Goal: Task Accomplishment & Management: Manage account settings

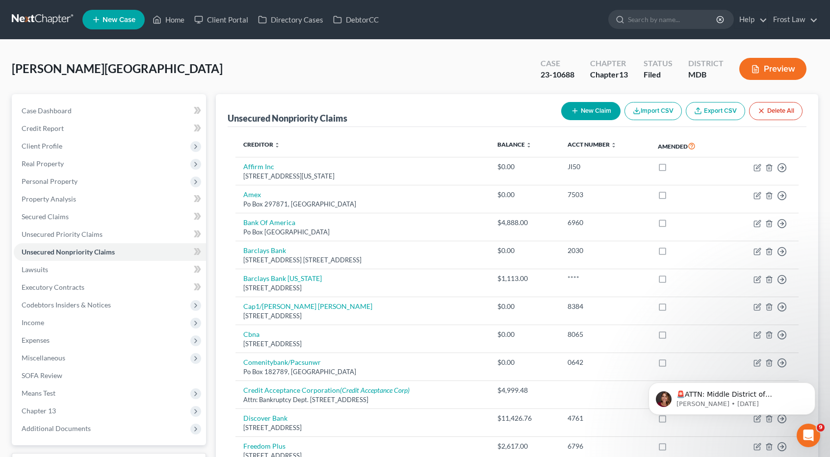
click at [31, 17] on link at bounding box center [43, 20] width 63 height 18
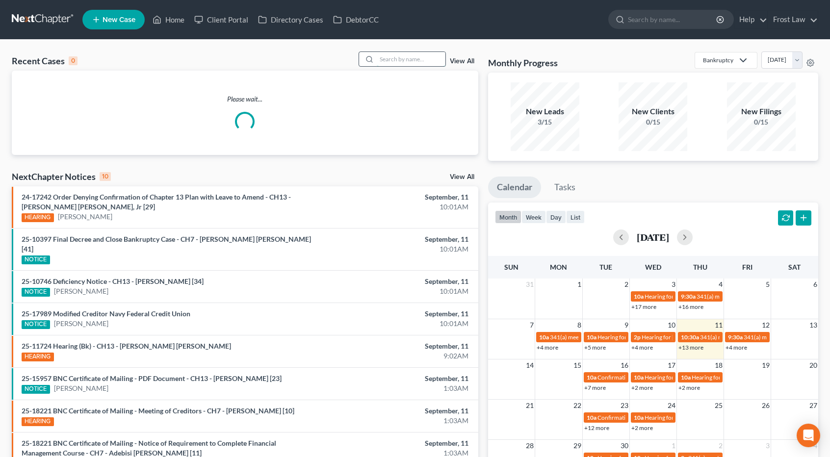
click at [403, 60] on input "search" at bounding box center [411, 59] width 69 height 14
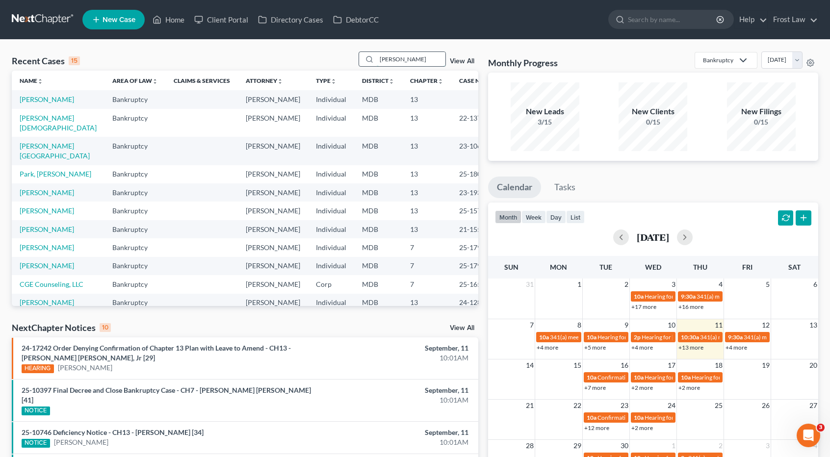
type input "[PERSON_NAME]"
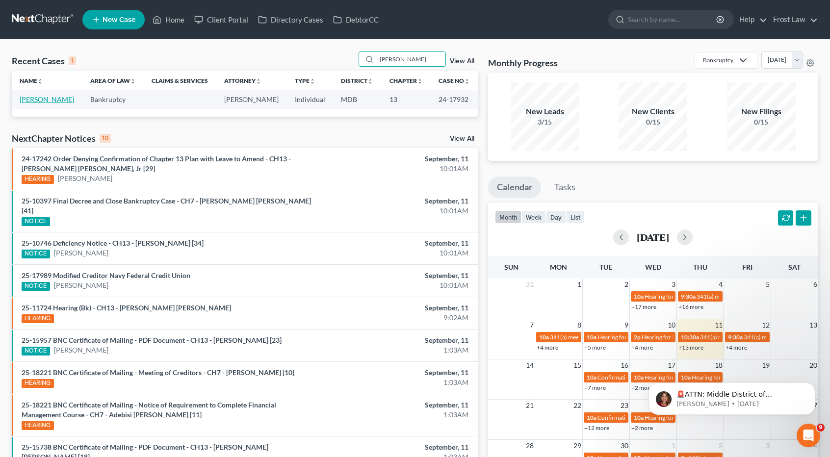
click at [46, 102] on link "[PERSON_NAME]" at bounding box center [47, 99] width 54 height 8
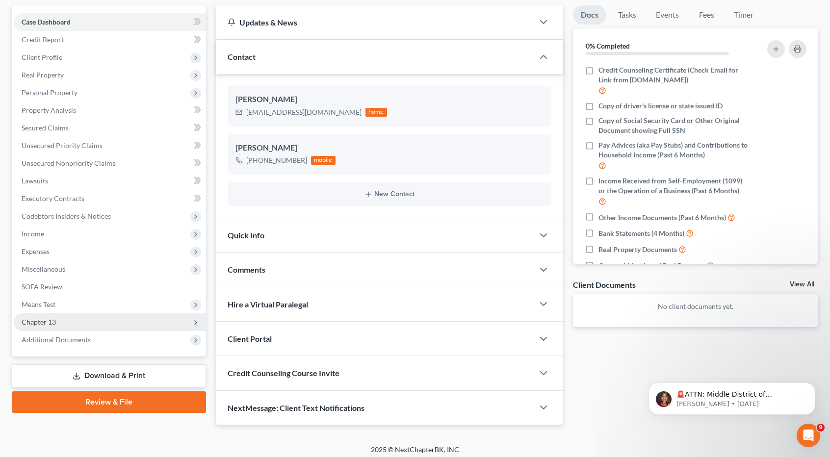
scroll to position [92, 0]
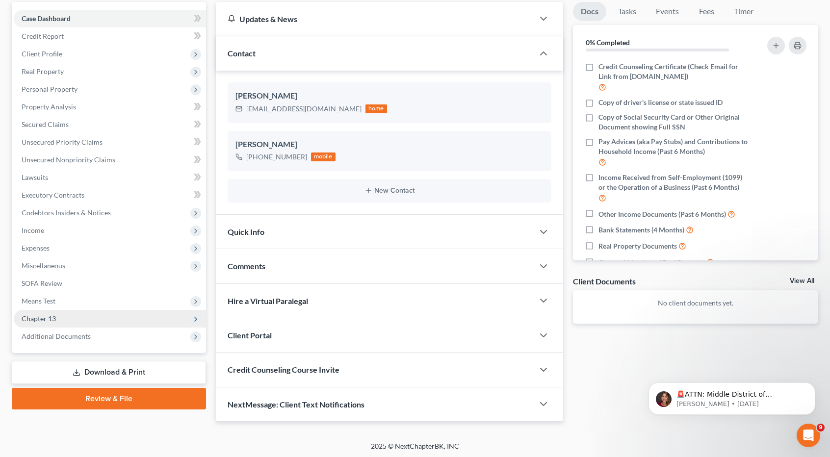
click at [96, 320] on span "Chapter 13" at bounding box center [110, 319] width 192 height 18
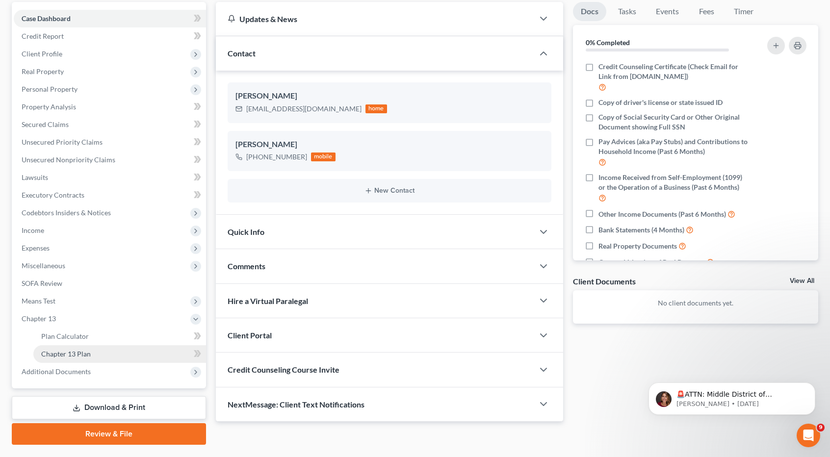
click at [90, 352] on link "Chapter 13 Plan" at bounding box center [119, 354] width 173 height 18
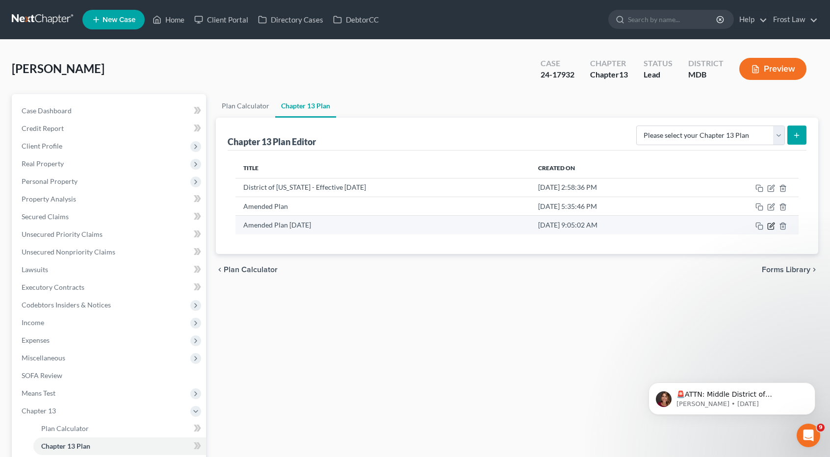
click at [770, 225] on icon "button" at bounding box center [772, 225] width 4 height 4
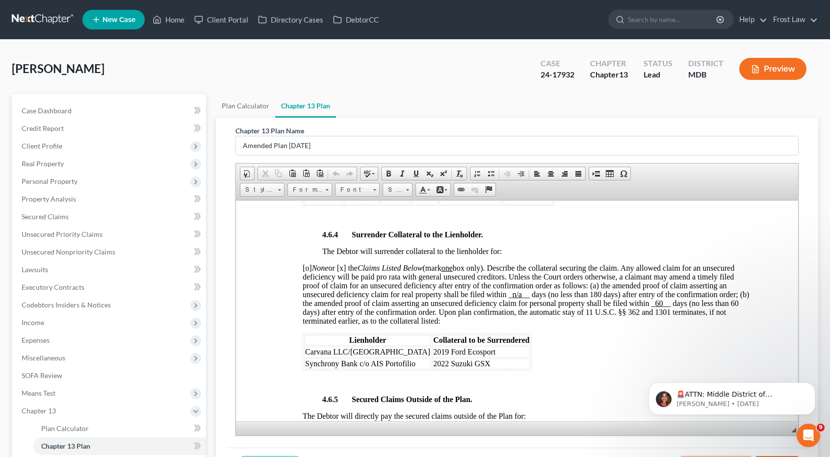
scroll to position [1816, 0]
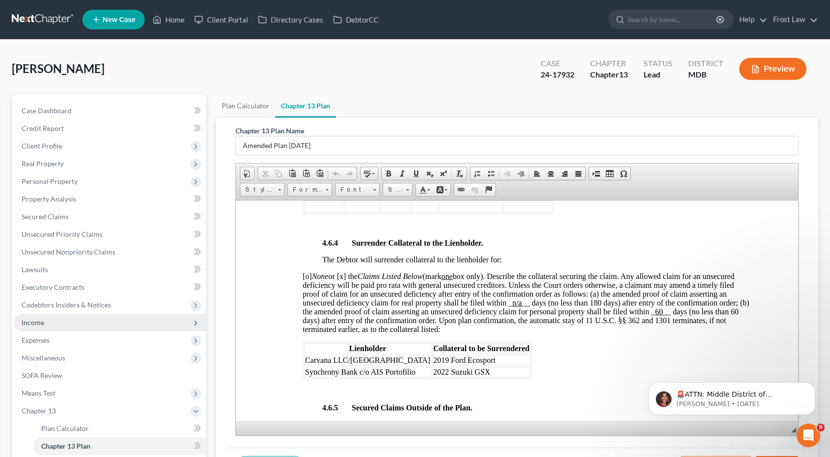
click at [64, 325] on span "Income" at bounding box center [110, 323] width 192 height 18
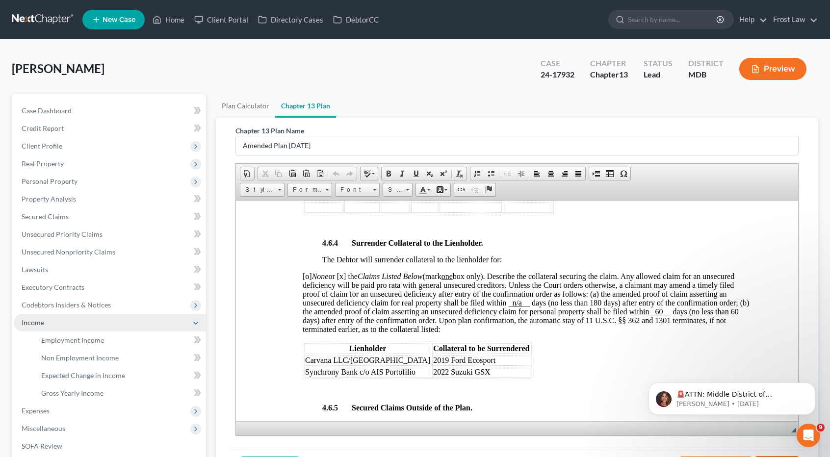
scroll to position [49, 0]
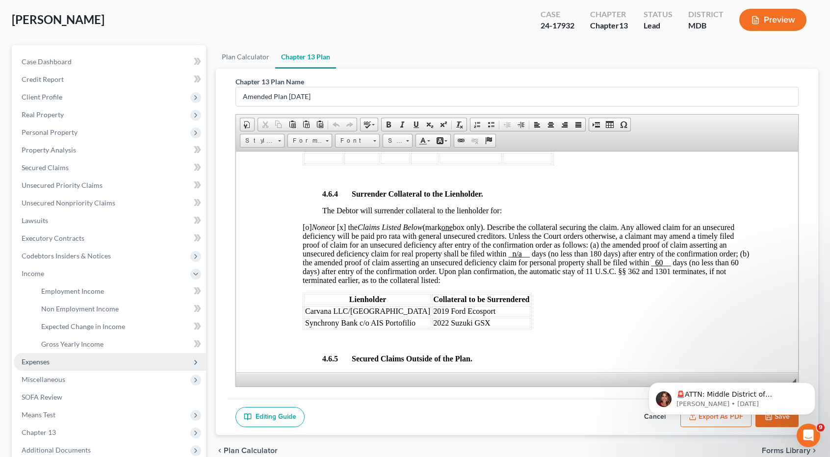
click at [64, 359] on span "Expenses" at bounding box center [110, 362] width 192 height 18
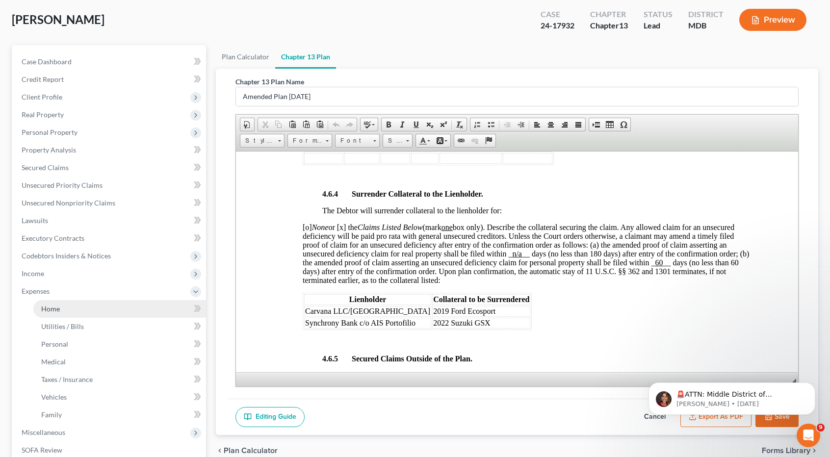
click at [60, 316] on link "Home" at bounding box center [119, 309] width 173 height 18
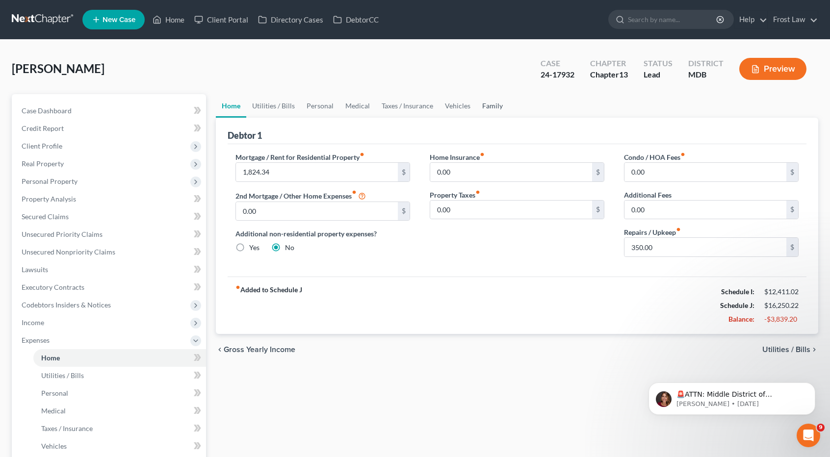
click at [489, 109] on link "Family" at bounding box center [492, 106] width 32 height 24
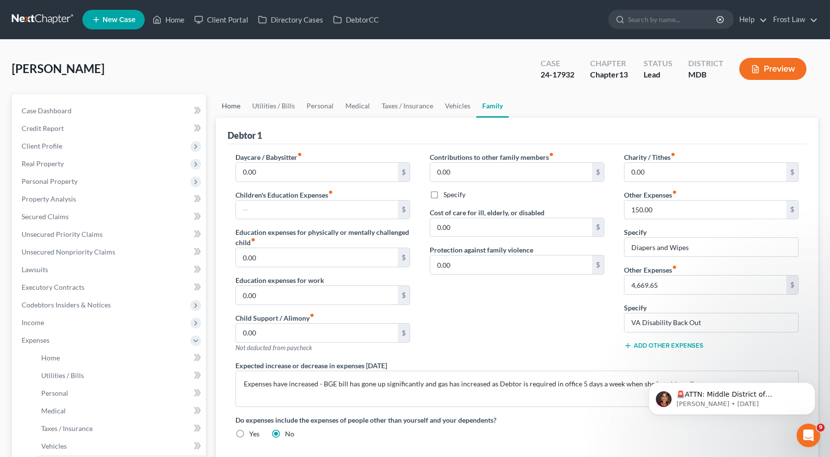
click at [232, 105] on link "Home" at bounding box center [231, 106] width 30 height 24
